Goal: Information Seeking & Learning: Learn about a topic

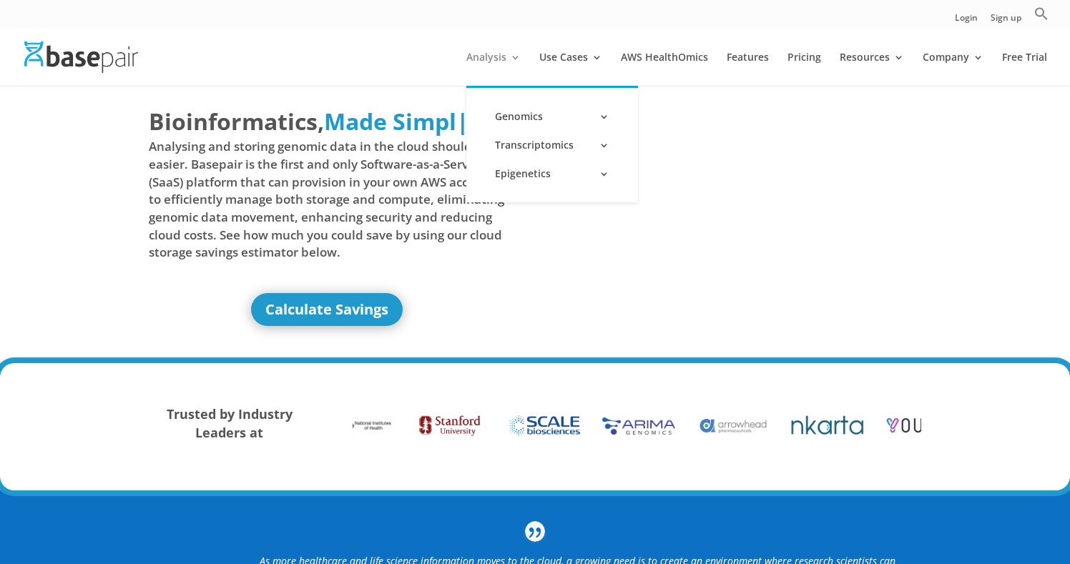
click at [481, 59] on link "Analysis" at bounding box center [493, 69] width 54 height 34
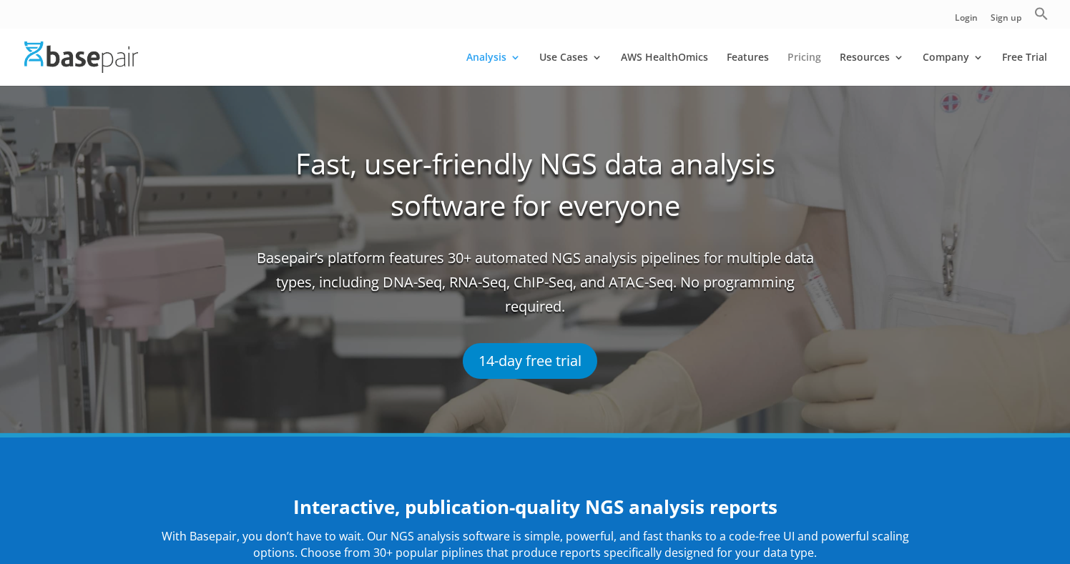
click at [800, 56] on link "Pricing" at bounding box center [805, 69] width 34 height 34
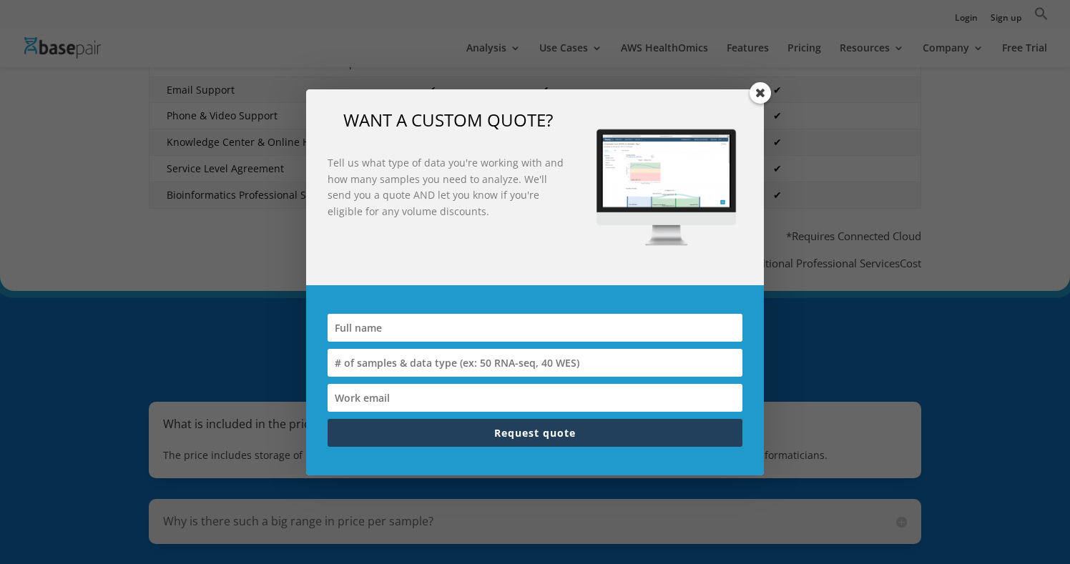
scroll to position [838, 0]
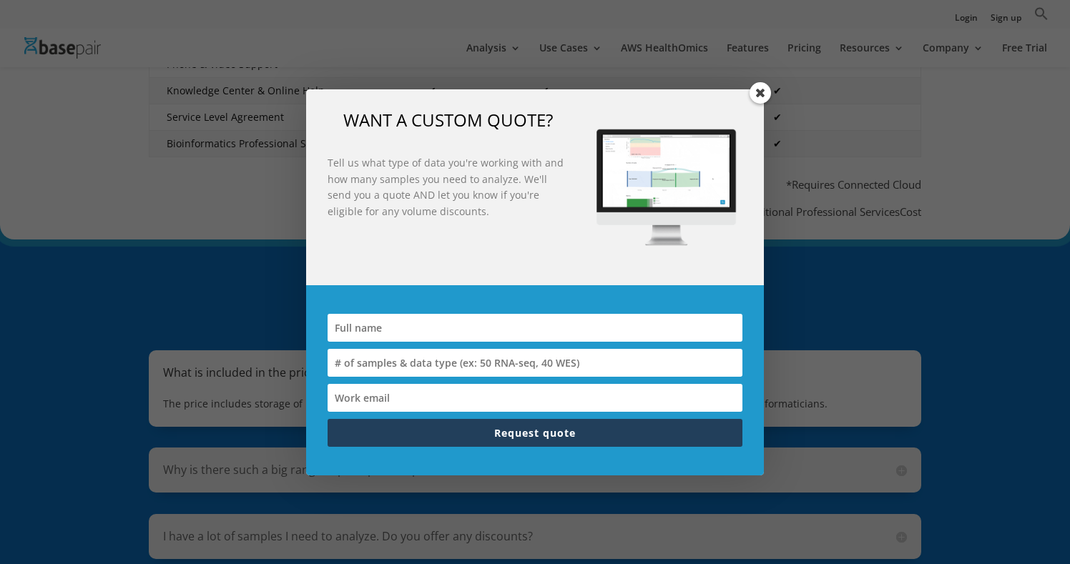
click at [761, 91] on span at bounding box center [760, 92] width 21 height 21
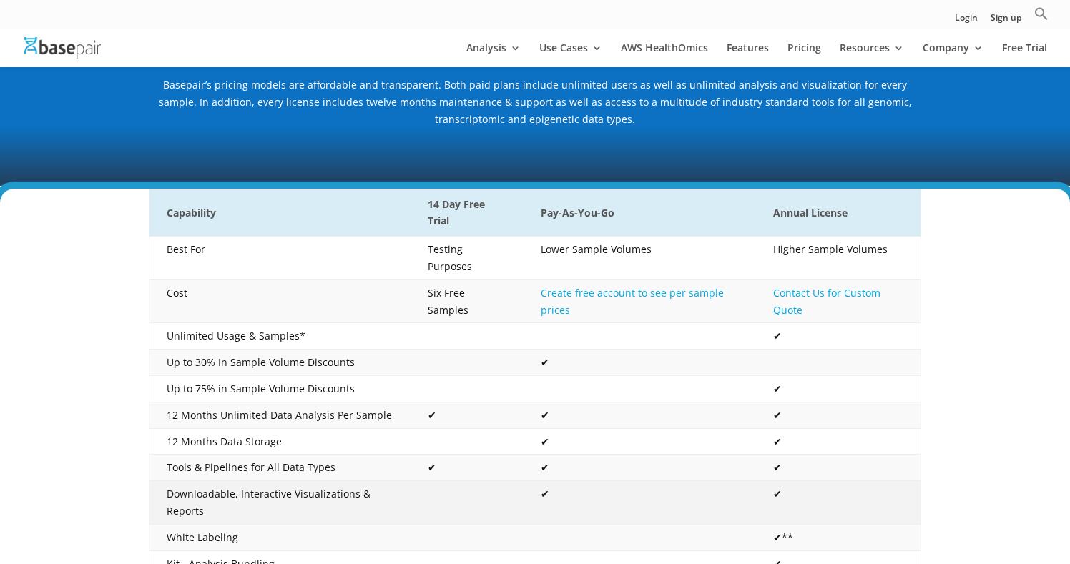
scroll to position [122, 0]
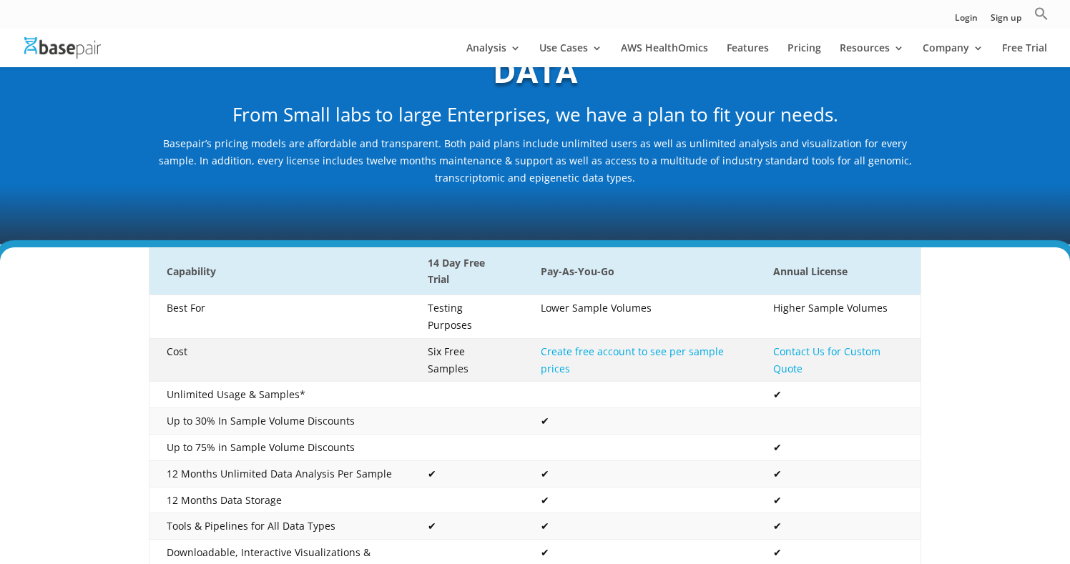
click at [660, 346] on link "Create free account to see per sample prices" at bounding box center [632, 360] width 183 height 31
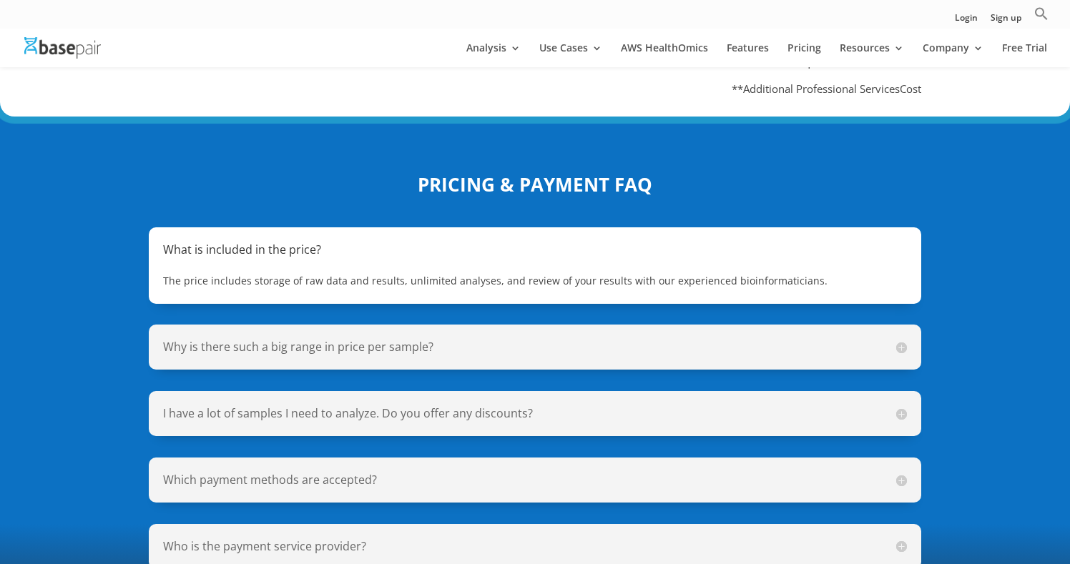
scroll to position [974, 0]
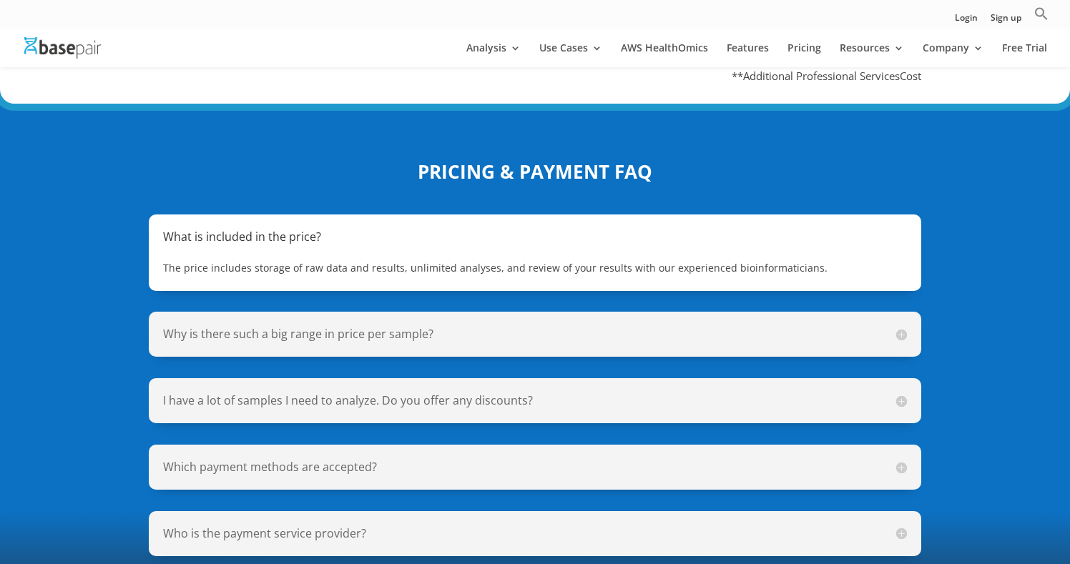
click at [465, 229] on h5 "What is included in the price?" at bounding box center [535, 237] width 744 height 16
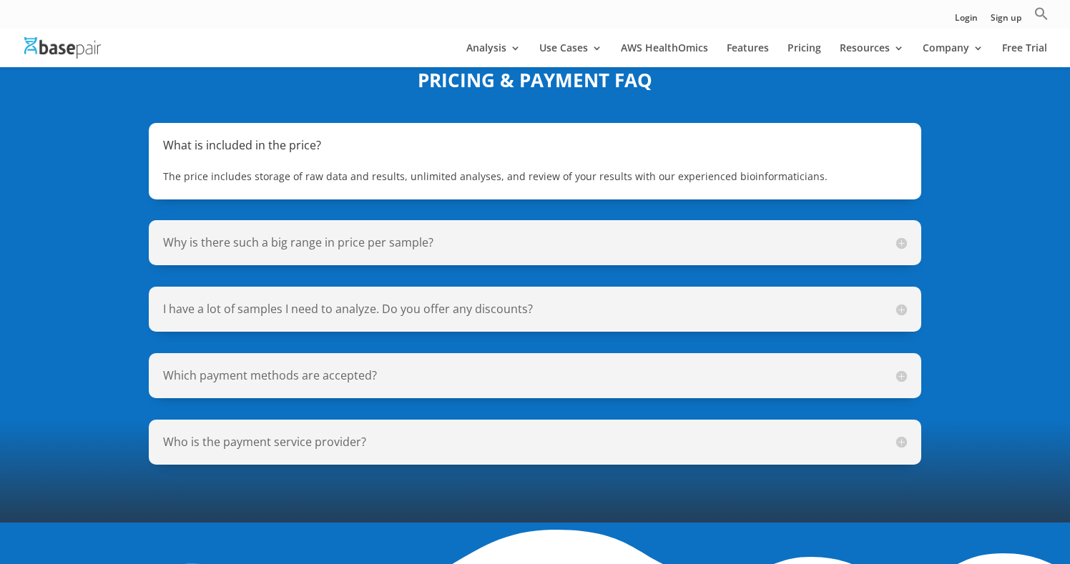
scroll to position [1067, 0]
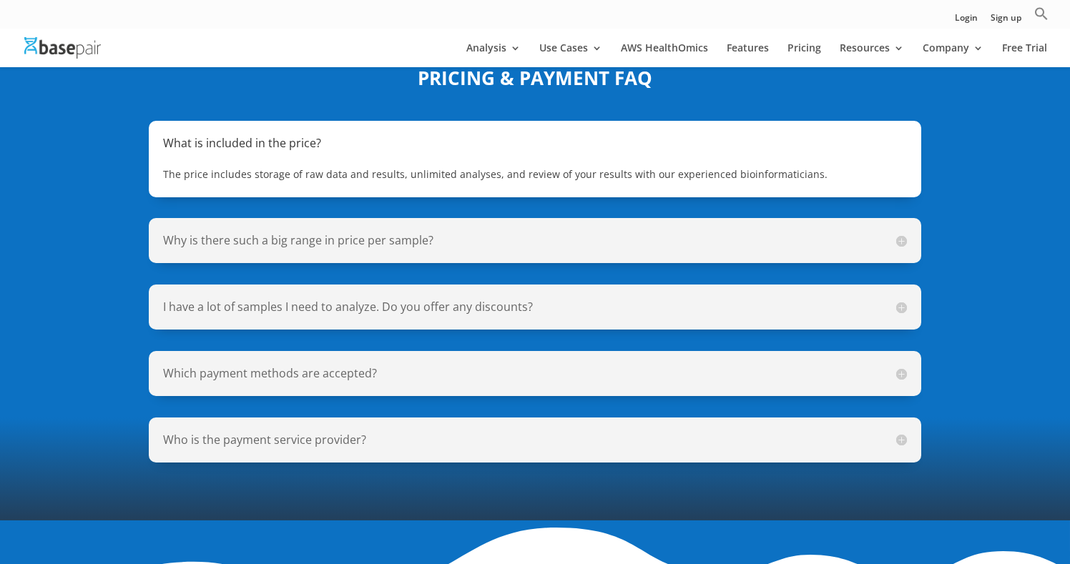
click at [901, 233] on h5 "Why is there such a big range in price per sample?" at bounding box center [535, 241] width 744 height 16
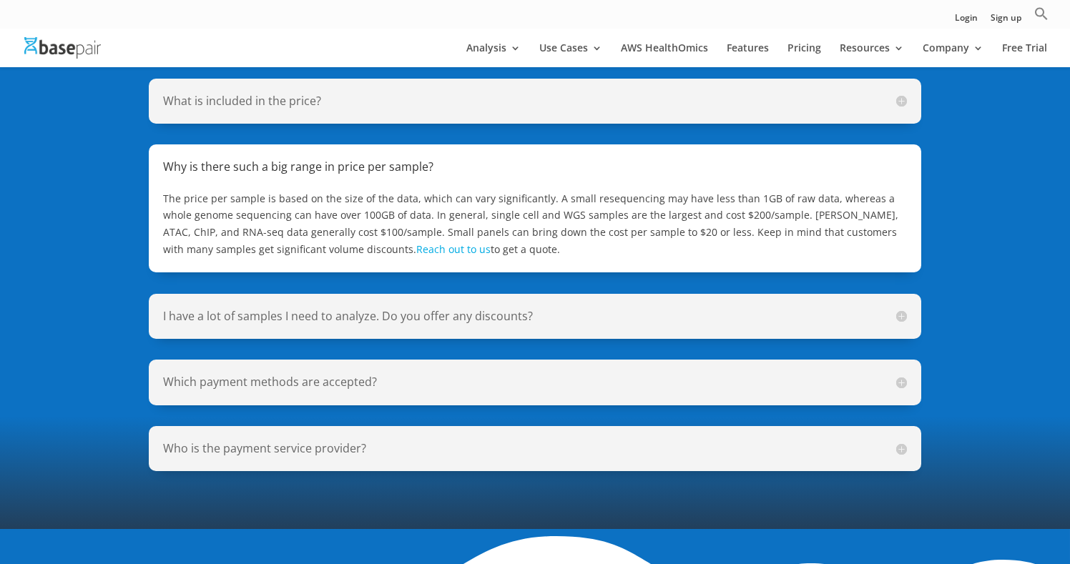
scroll to position [1107, 0]
